Goal: Task Accomplishment & Management: Manage account settings

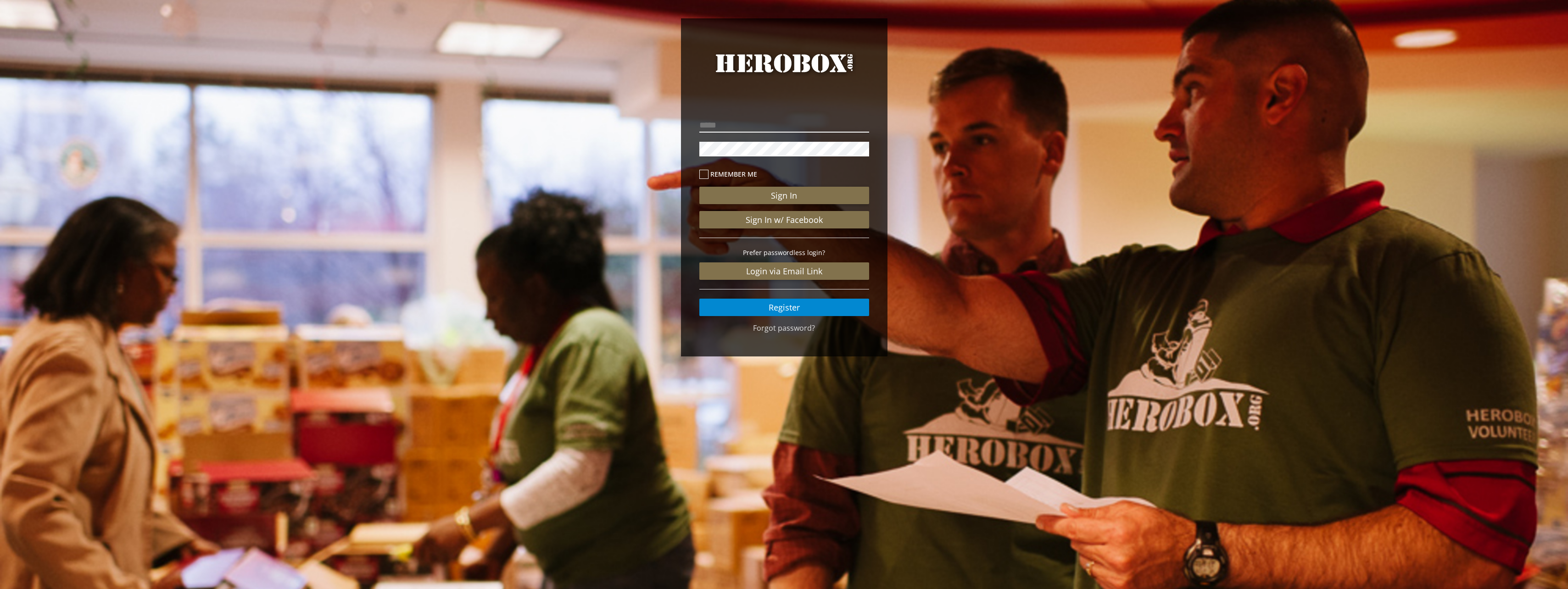
click at [751, 120] on input "email" at bounding box center [784, 125] width 170 height 15
type input "**********"
click at [775, 192] on button "Sign In" at bounding box center [784, 195] width 170 height 18
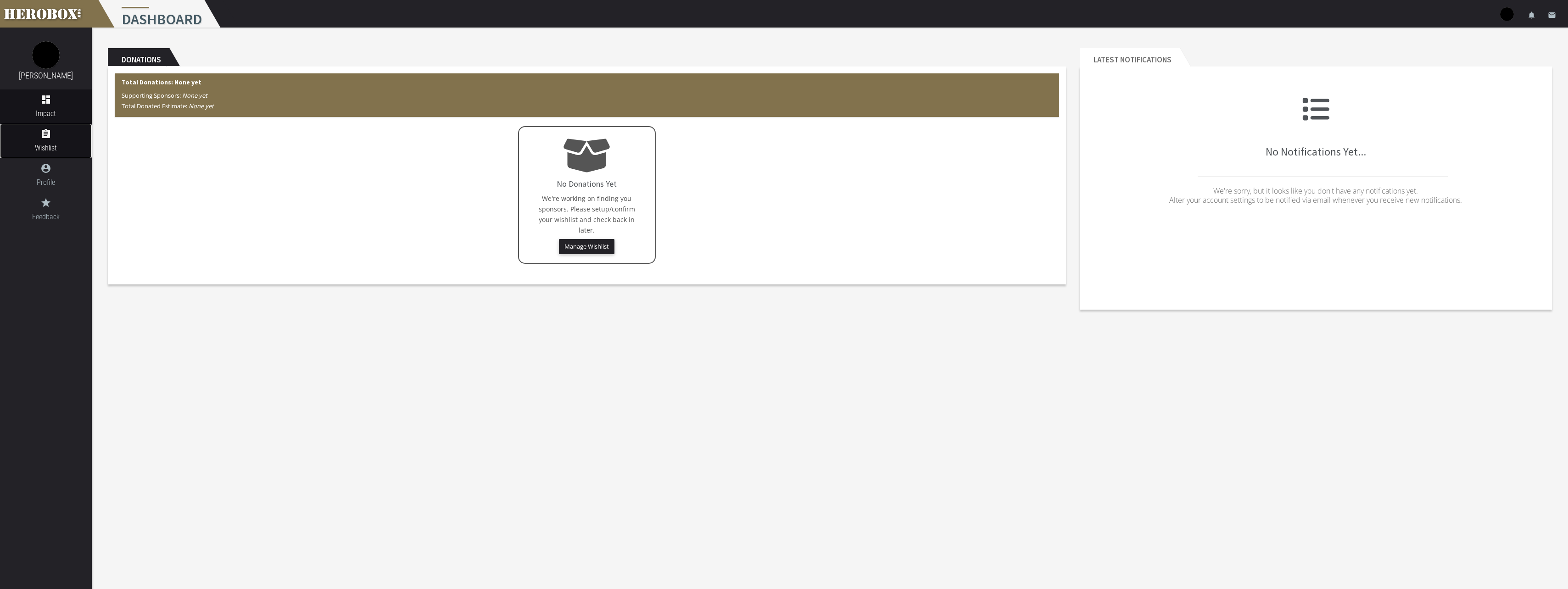
click at [49, 136] on icon "assignment" at bounding box center [46, 134] width 92 height 11
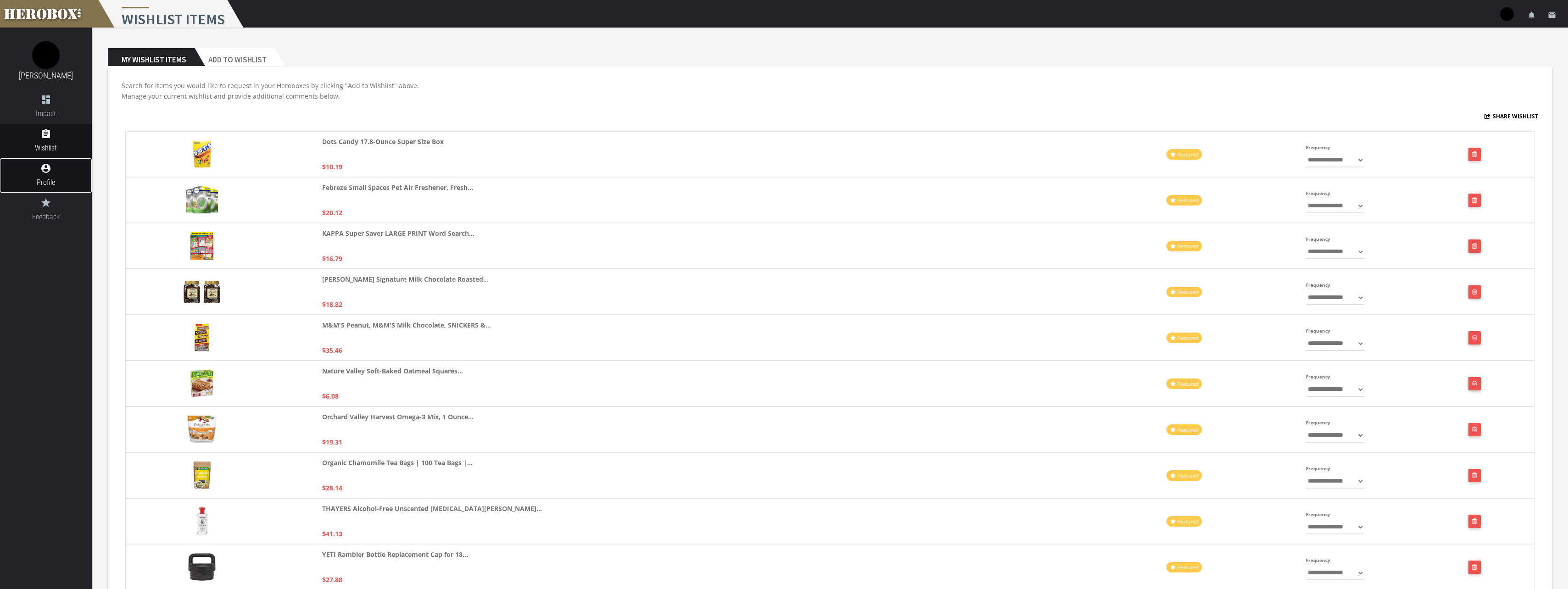
click at [58, 168] on icon "account_circle" at bounding box center [46, 169] width 92 height 11
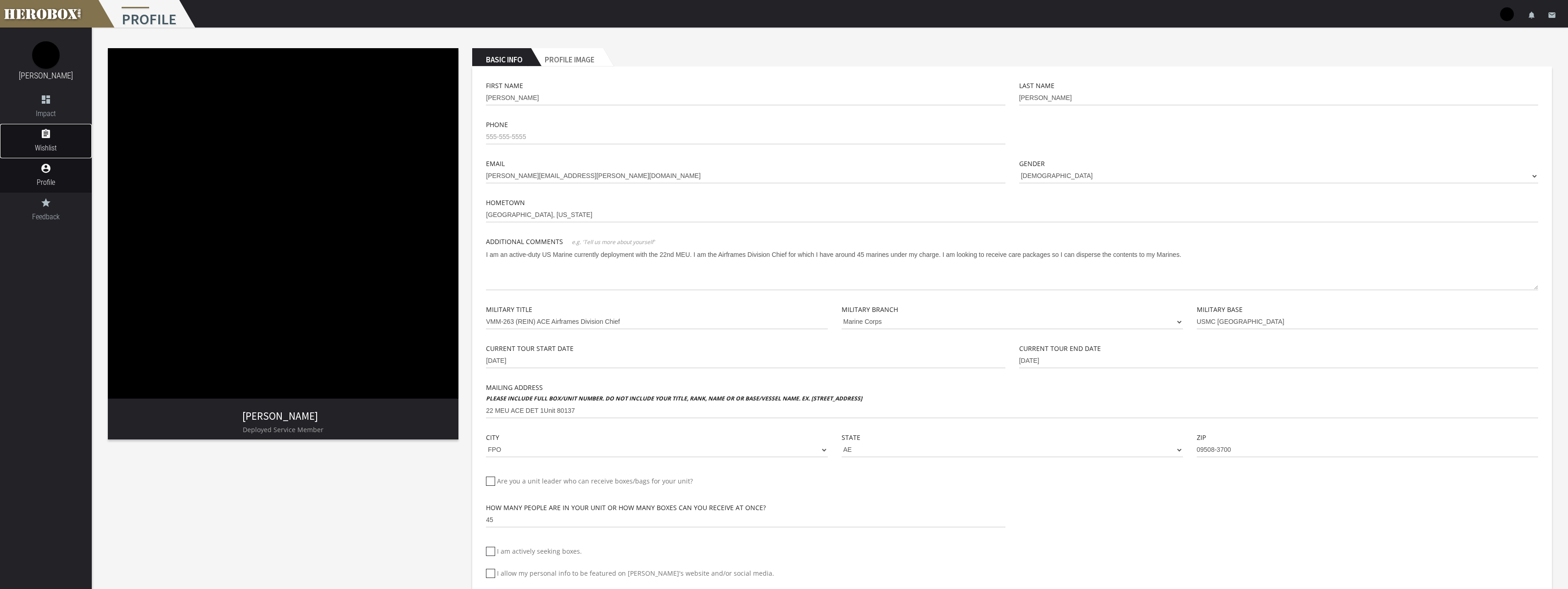
click at [48, 143] on span "Wishlist" at bounding box center [46, 148] width 92 height 12
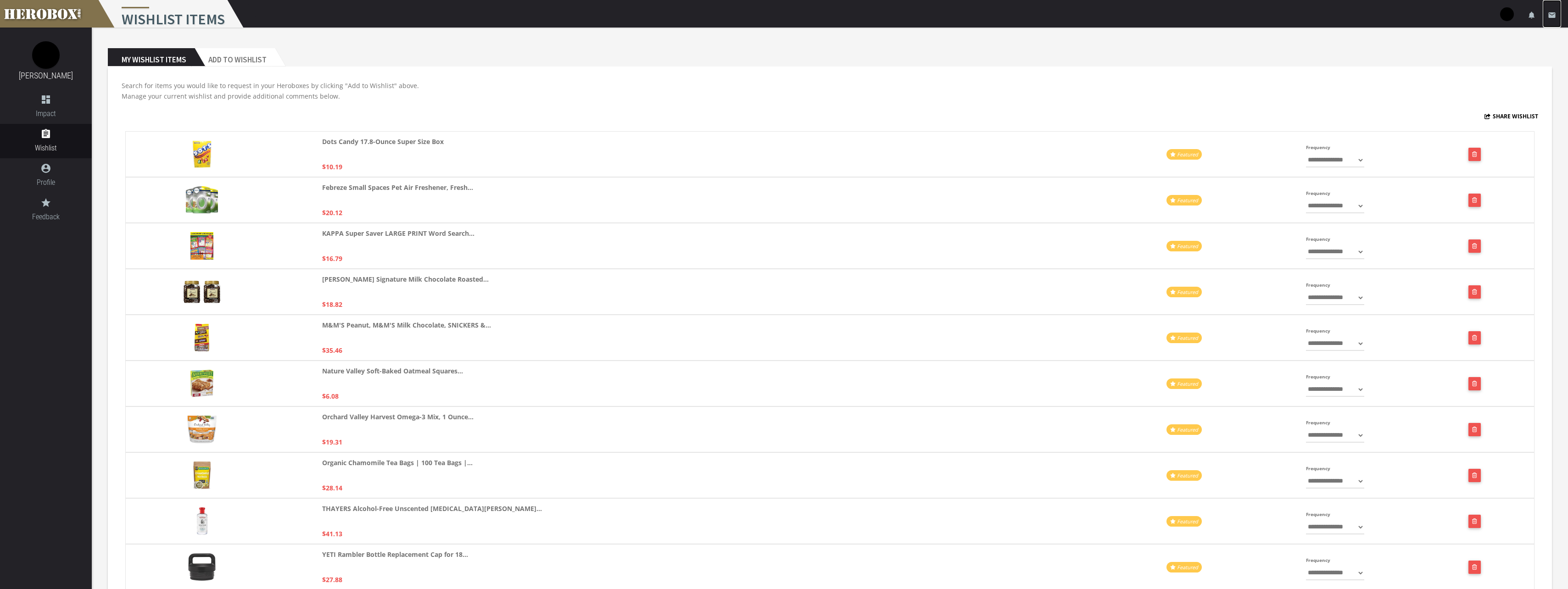
click at [1555, 14] on icon "email" at bounding box center [1552, 15] width 9 height 9
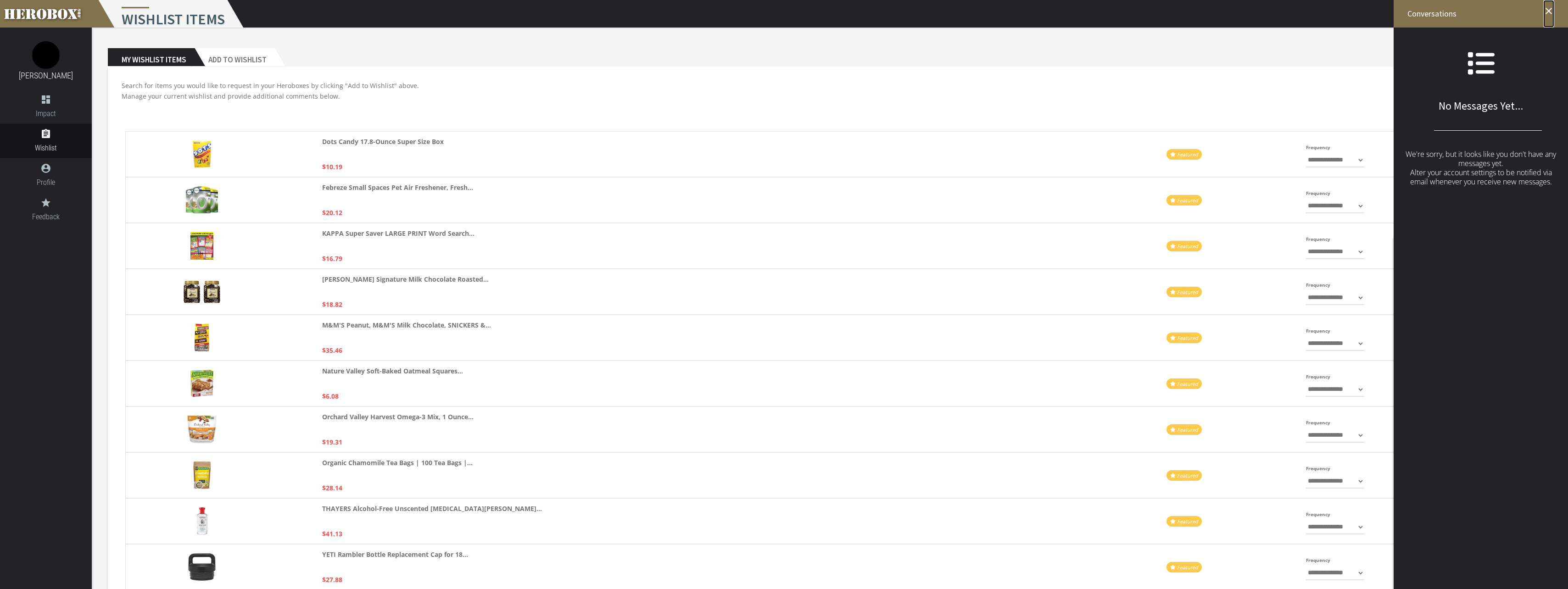
click at [1549, 10] on icon "close" at bounding box center [1549, 11] width 11 height 11
